Goal: Task Accomplishment & Management: Use online tool/utility

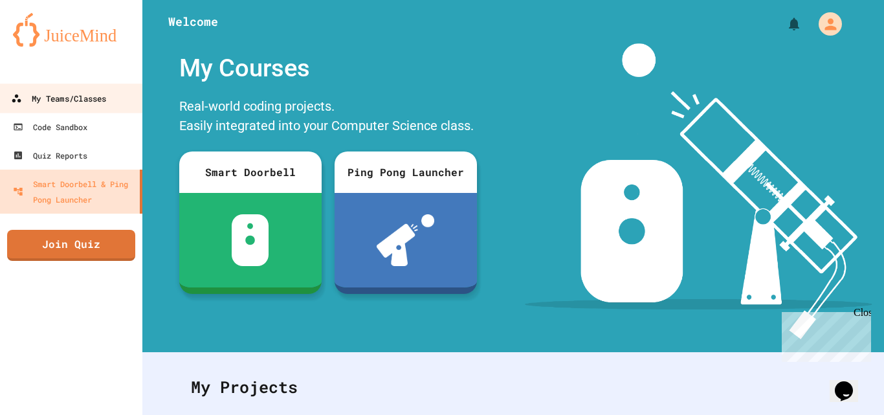
click at [48, 91] on div "My Teams/Classes" at bounding box center [58, 99] width 95 height 16
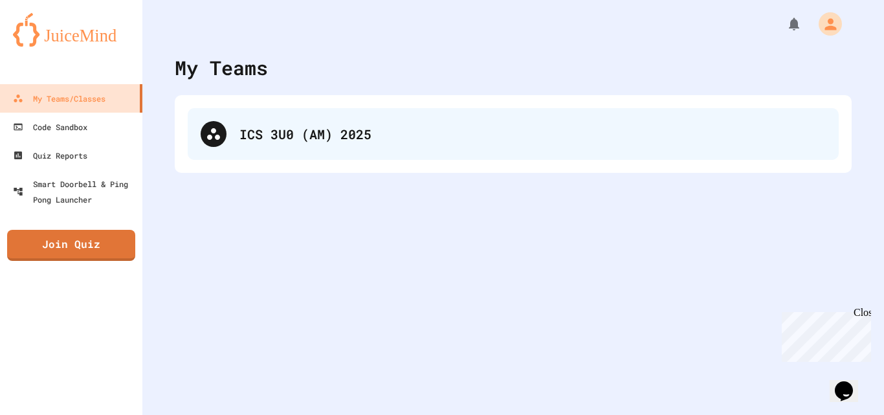
click at [294, 144] on div "ICS 3U0 (AM) 2025" at bounding box center [513, 134] width 651 height 52
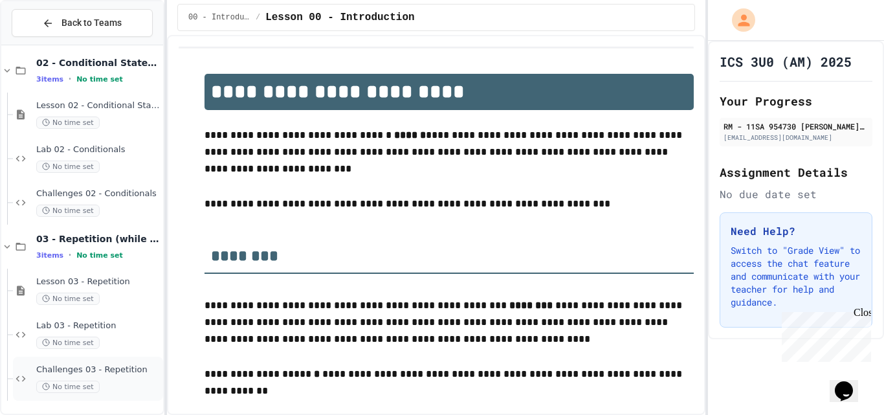
click at [90, 377] on div "Challenges 03 - Repetition No time set" at bounding box center [98, 378] width 124 height 28
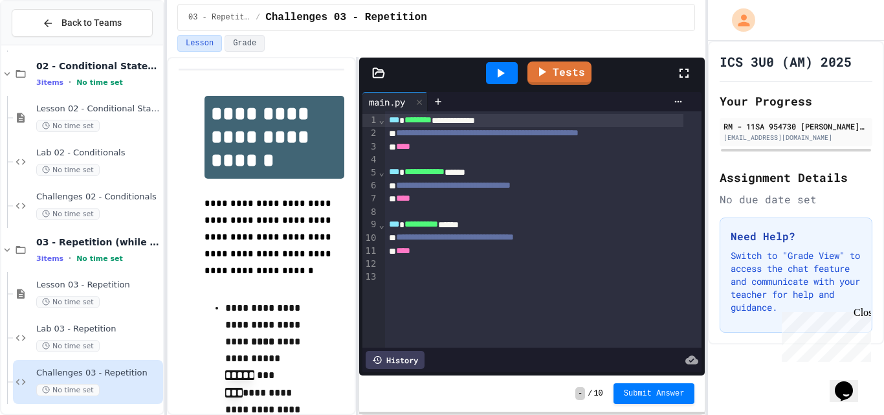
scroll to position [274, 0]
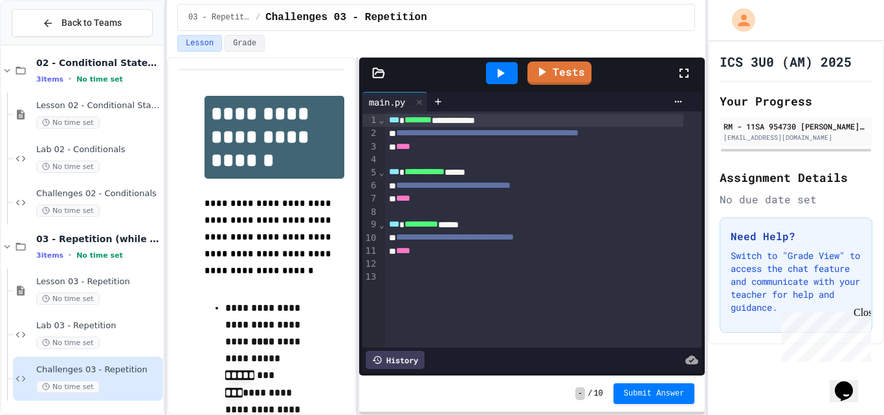
click at [54, 376] on div "Challenges 03 - Repetition No time set" at bounding box center [98, 378] width 124 height 28
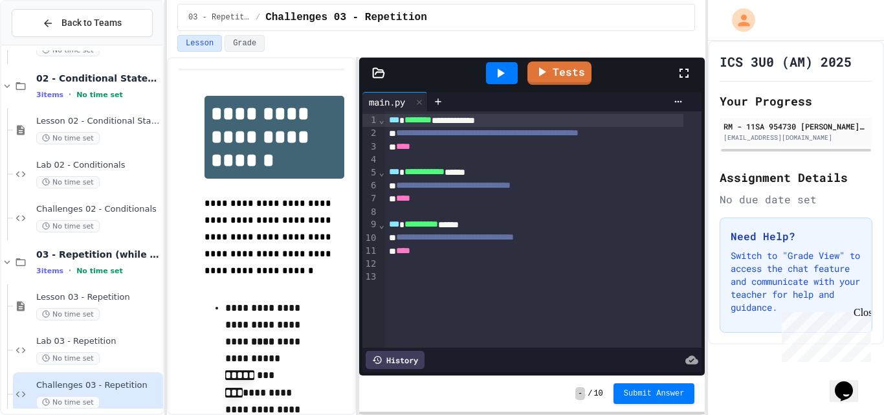
click at [56, 395] on div "Challenges 03 - Repetition No time set" at bounding box center [98, 394] width 124 height 28
click at [63, 352] on span "No time set" at bounding box center [67, 358] width 63 height 12
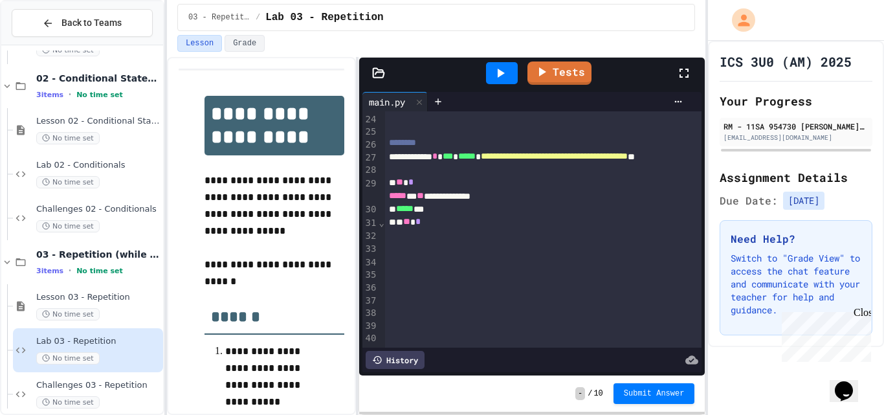
scroll to position [373, 0]
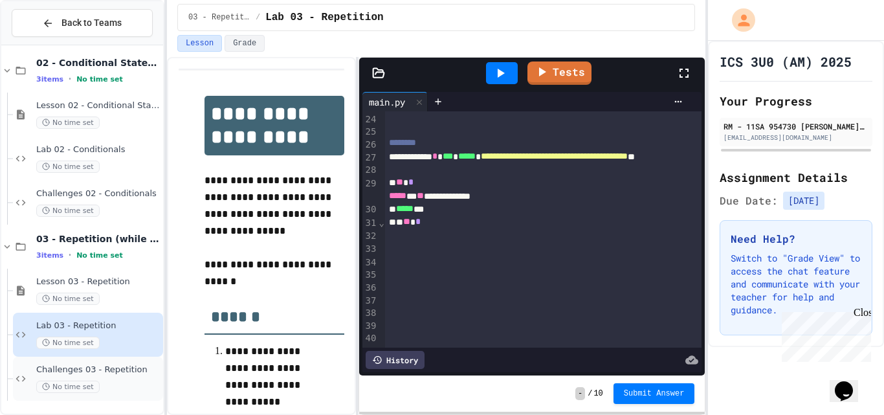
click at [82, 375] on span "Challenges 03 - Repetition" at bounding box center [98, 369] width 124 height 11
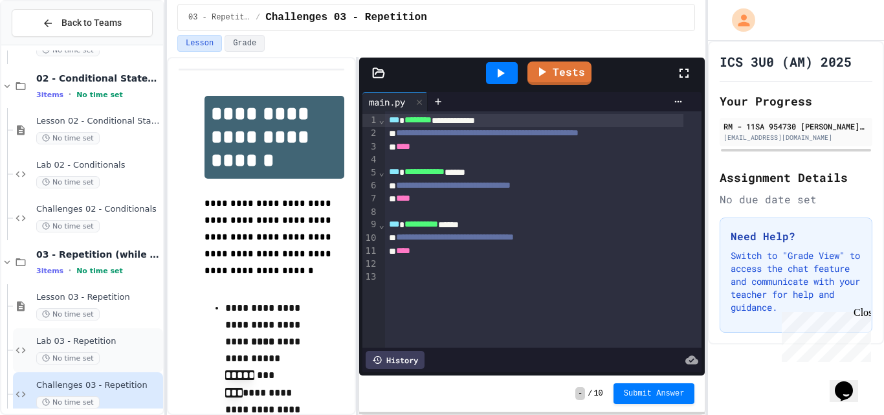
click at [60, 343] on span "Lab 03 - Repetition" at bounding box center [98, 341] width 124 height 11
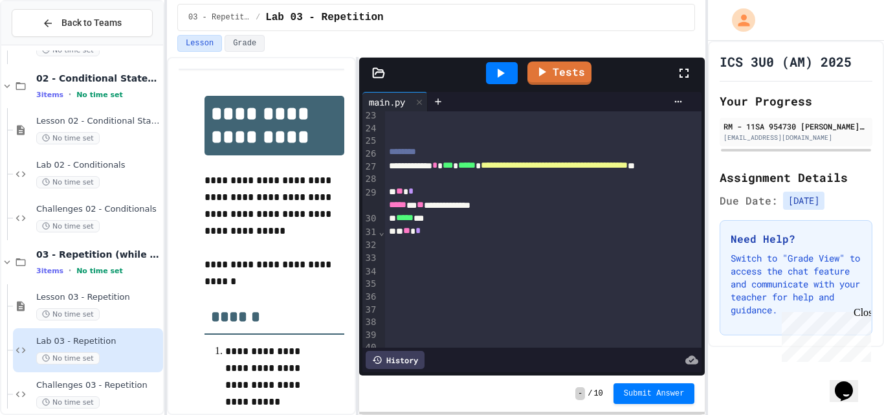
scroll to position [373, 0]
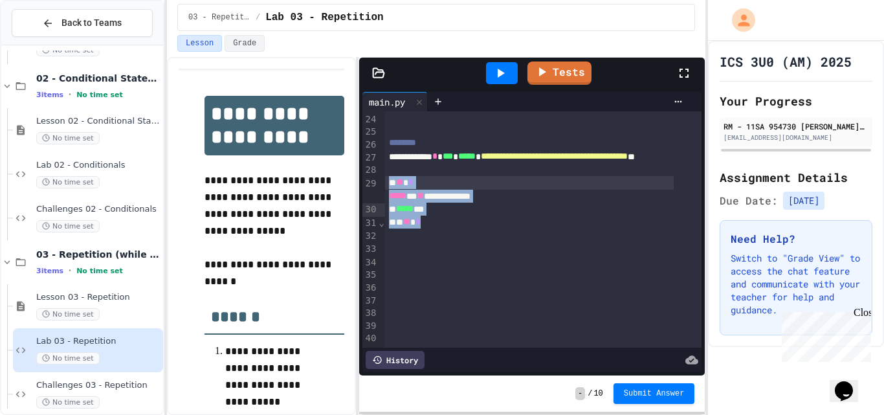
drag, startPoint x: 457, startPoint y: 229, endPoint x: 388, endPoint y: 187, distance: 81.0
click at [388, 187] on div "**********" at bounding box center [543, 38] width 317 height 563
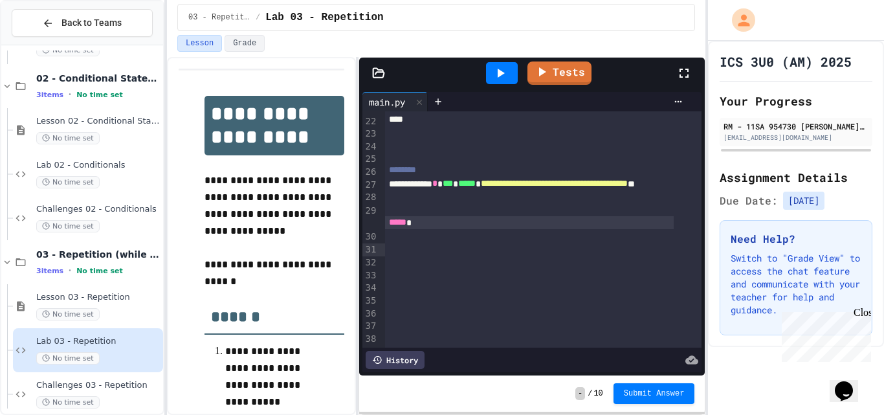
click at [411, 216] on div at bounding box center [529, 209] width 289 height 13
click at [424, 229] on div "*****" at bounding box center [529, 222] width 289 height 13
click at [470, 216] on div "**********" at bounding box center [529, 209] width 289 height 13
click at [485, 229] on div "**********" at bounding box center [529, 222] width 289 height 13
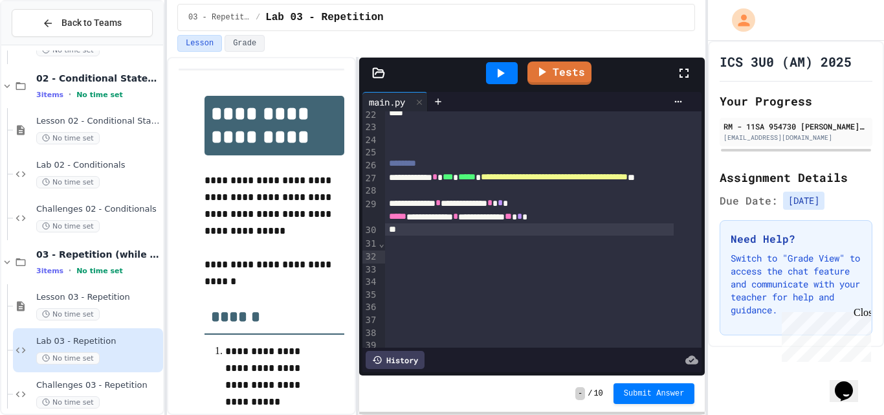
click at [503, 76] on icon at bounding box center [500, 73] width 16 height 16
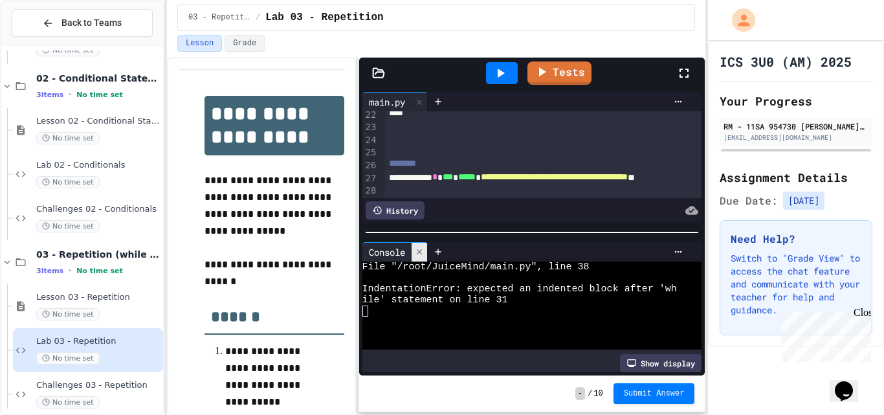
click at [422, 247] on icon at bounding box center [419, 251] width 9 height 9
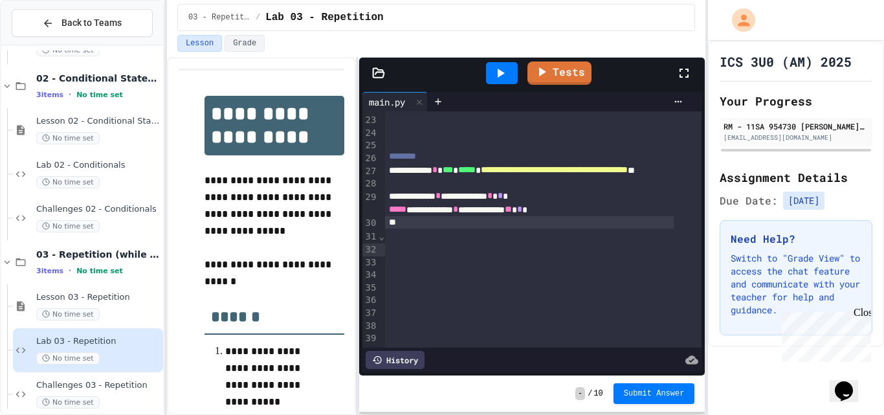
scroll to position [360, 0]
click at [396, 303] on div at bounding box center [543, 298] width 317 height 13
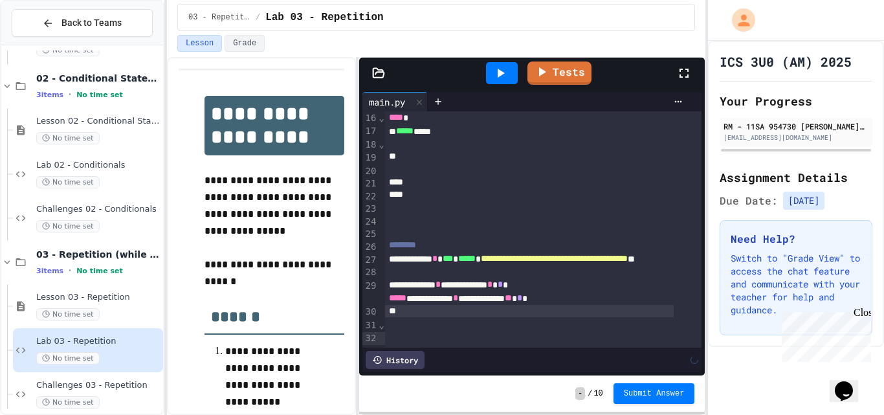
scroll to position [271, 0]
click at [510, 72] on div at bounding box center [502, 73] width 32 height 22
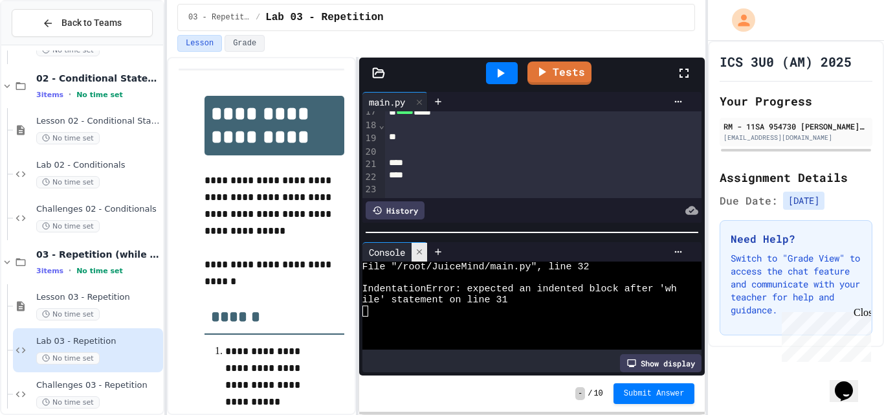
click at [423, 243] on div at bounding box center [419, 252] width 16 height 19
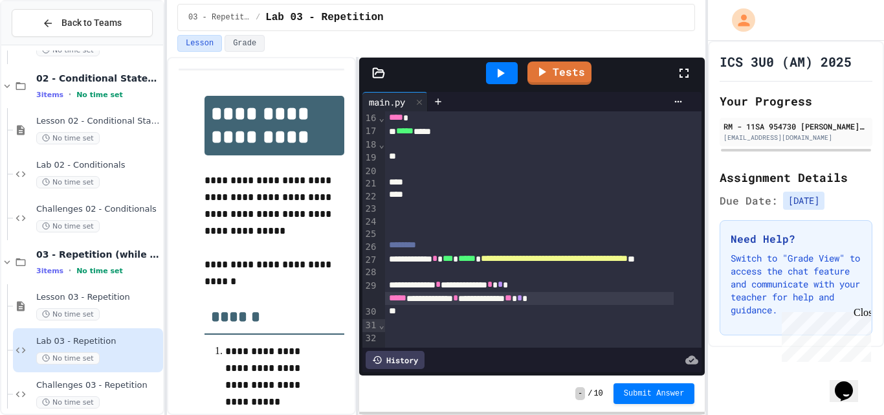
click at [594, 305] on div "**********" at bounding box center [529, 298] width 289 height 13
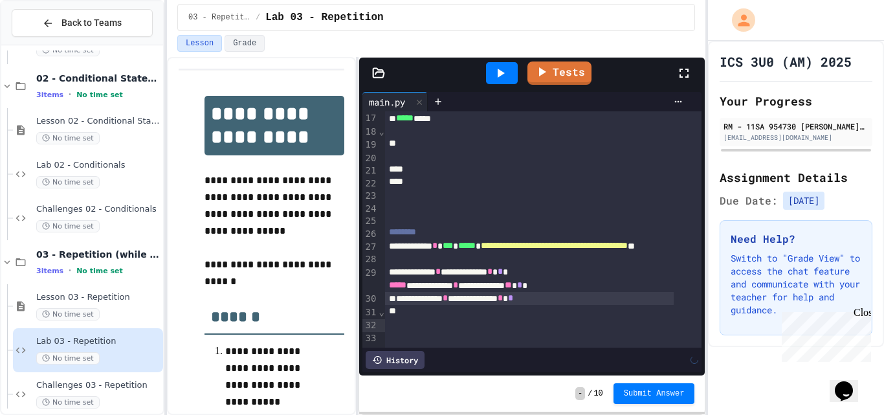
scroll to position [283, 0]
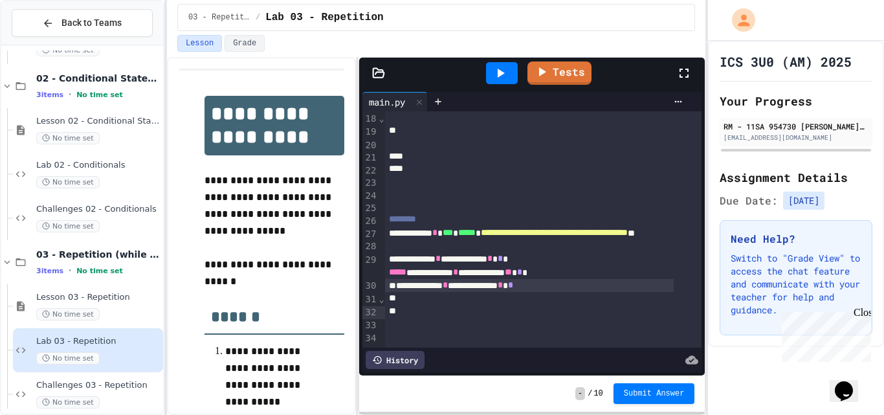
click at [397, 292] on div "**********" at bounding box center [529, 285] width 289 height 13
click at [492, 61] on div at bounding box center [501, 73] width 45 height 35
click at [499, 81] on div at bounding box center [502, 73] width 32 height 22
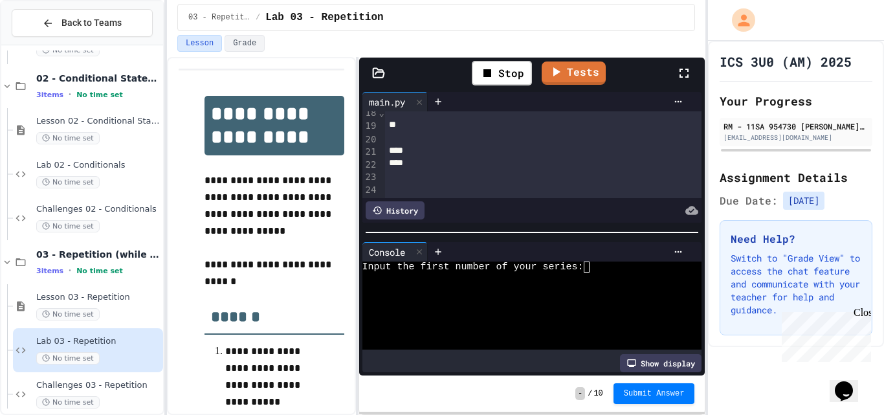
click at [596, 263] on div "Input the first number of your series:" at bounding box center [519, 266] width 314 height 11
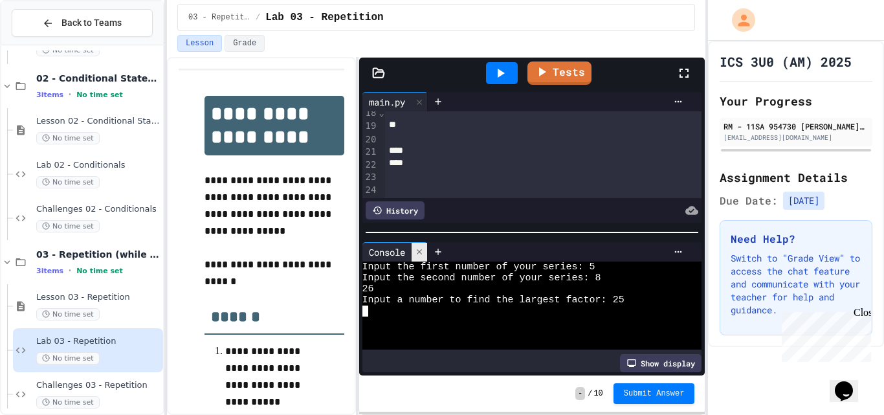
click at [426, 243] on div at bounding box center [419, 252] width 16 height 19
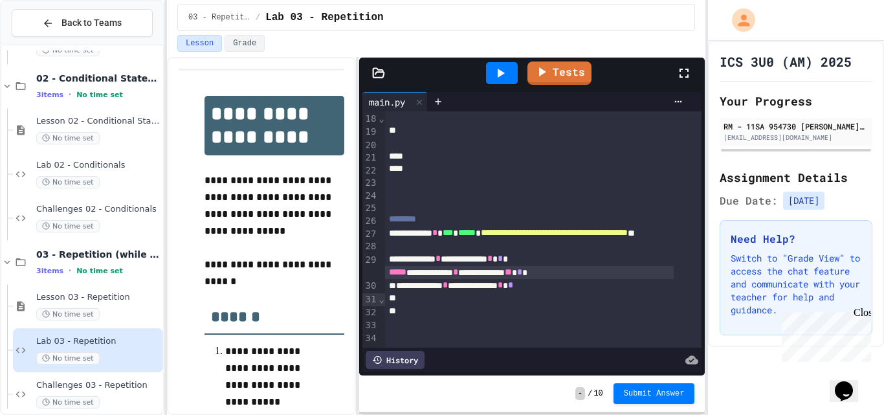
scroll to position [297, 0]
click at [571, 292] on div "**********" at bounding box center [529, 285] width 289 height 13
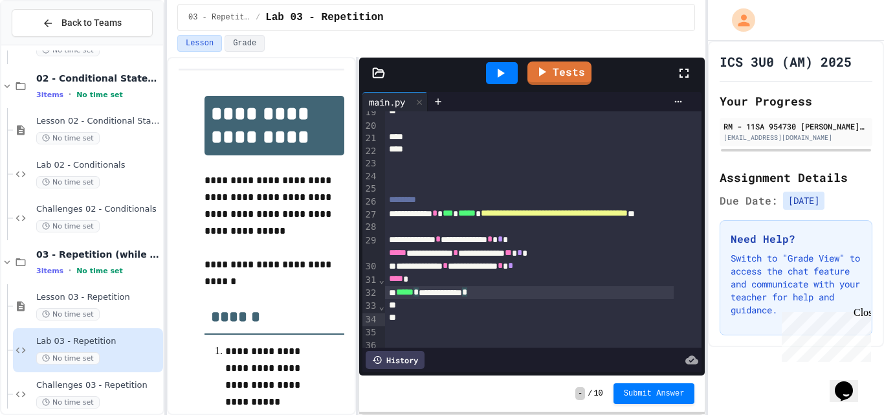
click at [504, 67] on icon at bounding box center [500, 73] width 16 height 16
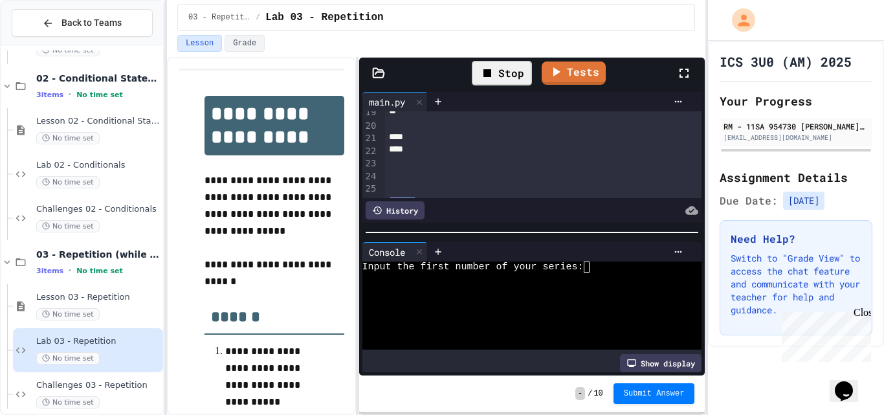
click at [636, 287] on div at bounding box center [519, 288] width 314 height 11
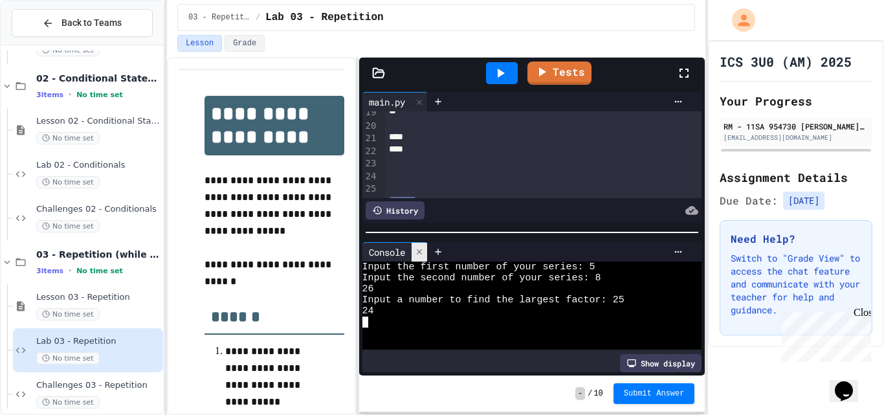
click at [414, 247] on div at bounding box center [419, 252] width 16 height 19
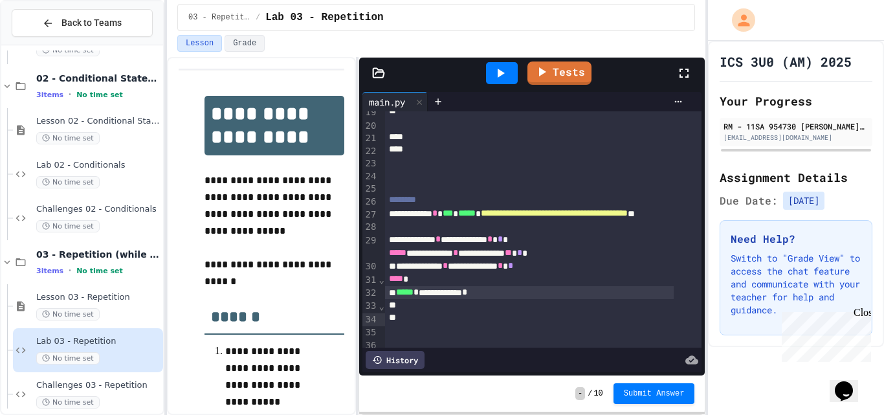
scroll to position [323, 0]
